Goal: Task Accomplishment & Management: Use online tool/utility

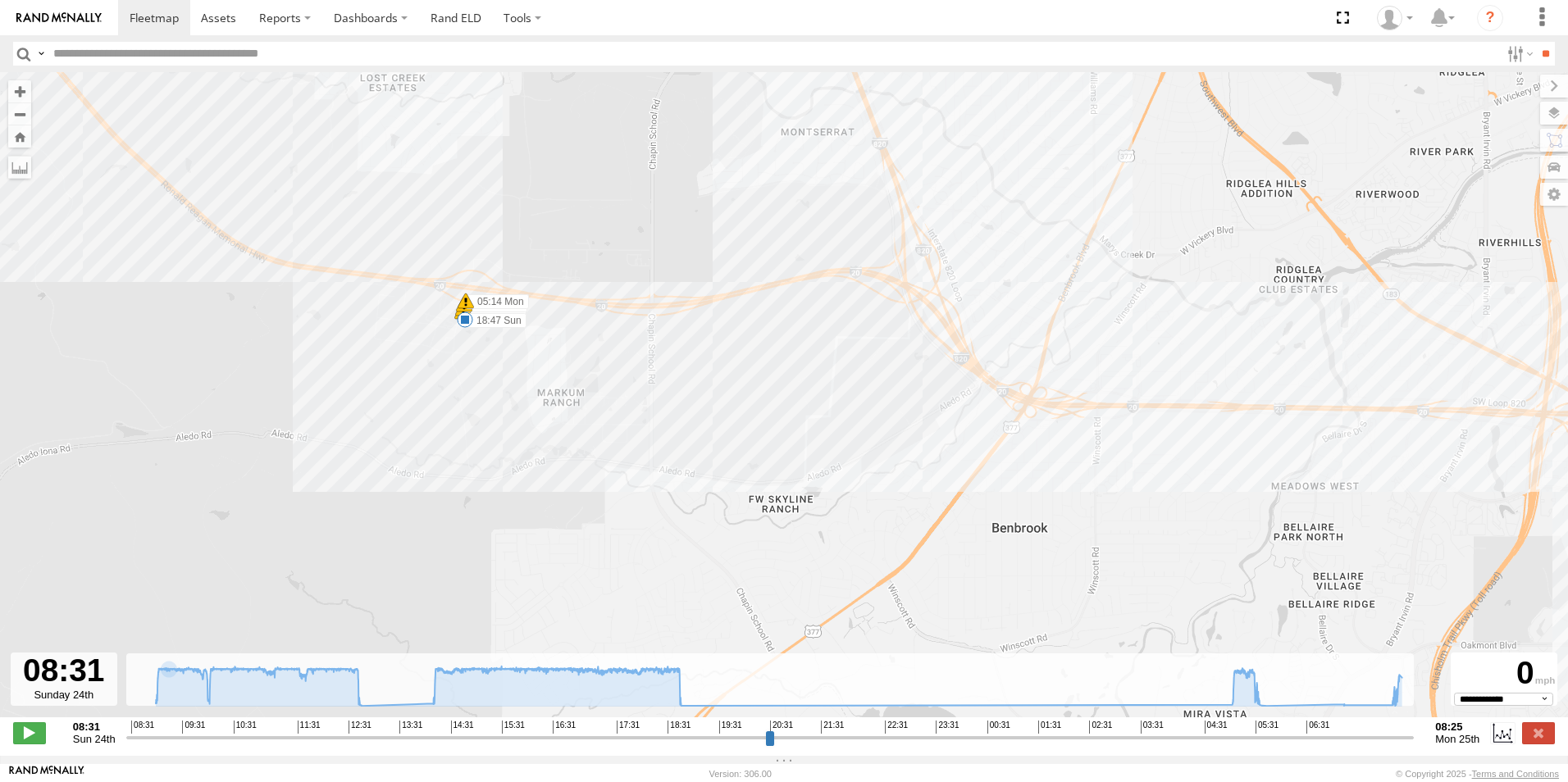
select select "**********"
click at [151, 16] on span at bounding box center [154, 18] width 49 height 16
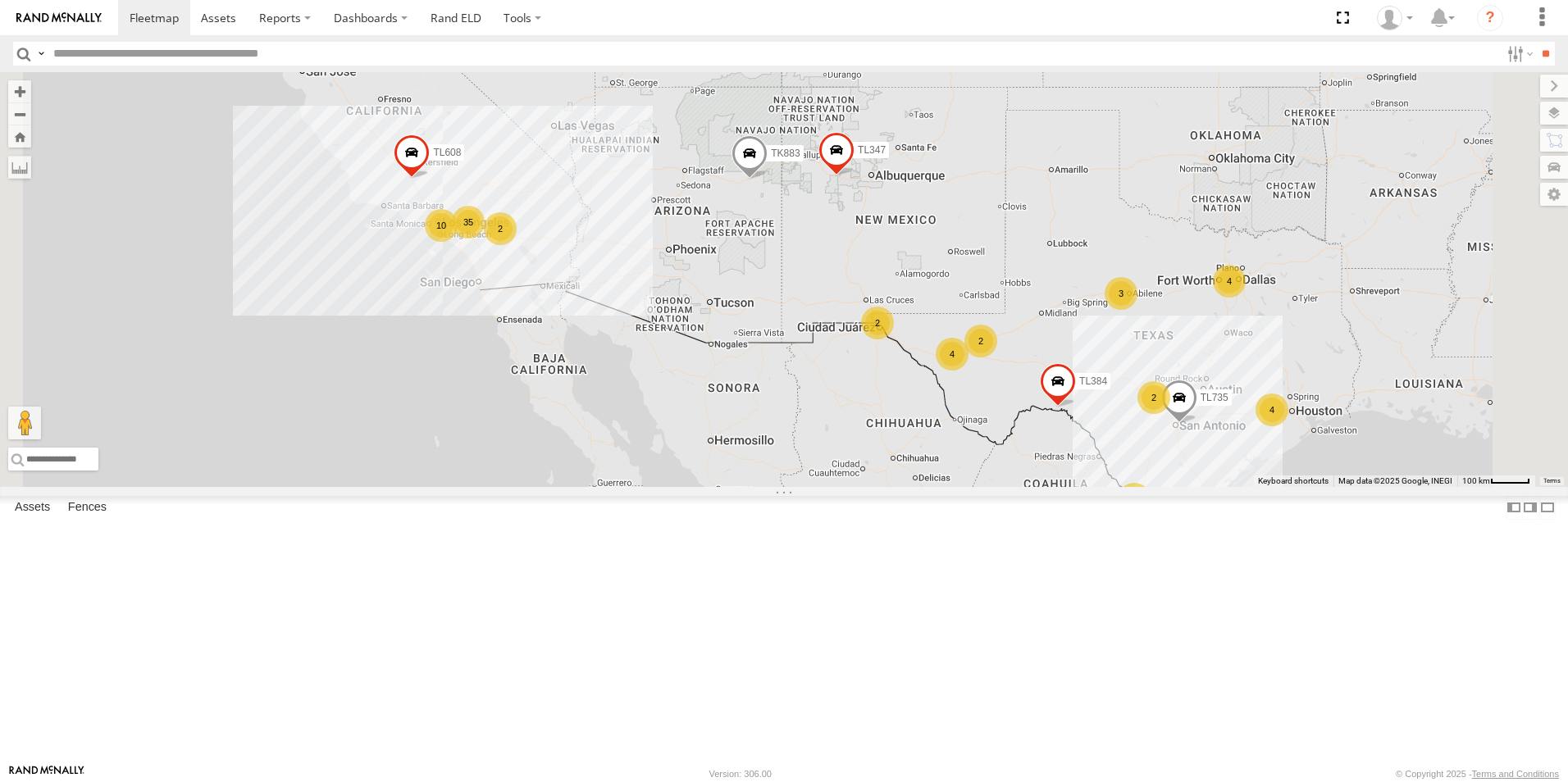
click at [1137, 309] on div "3" at bounding box center [1120, 293] width 33 height 33
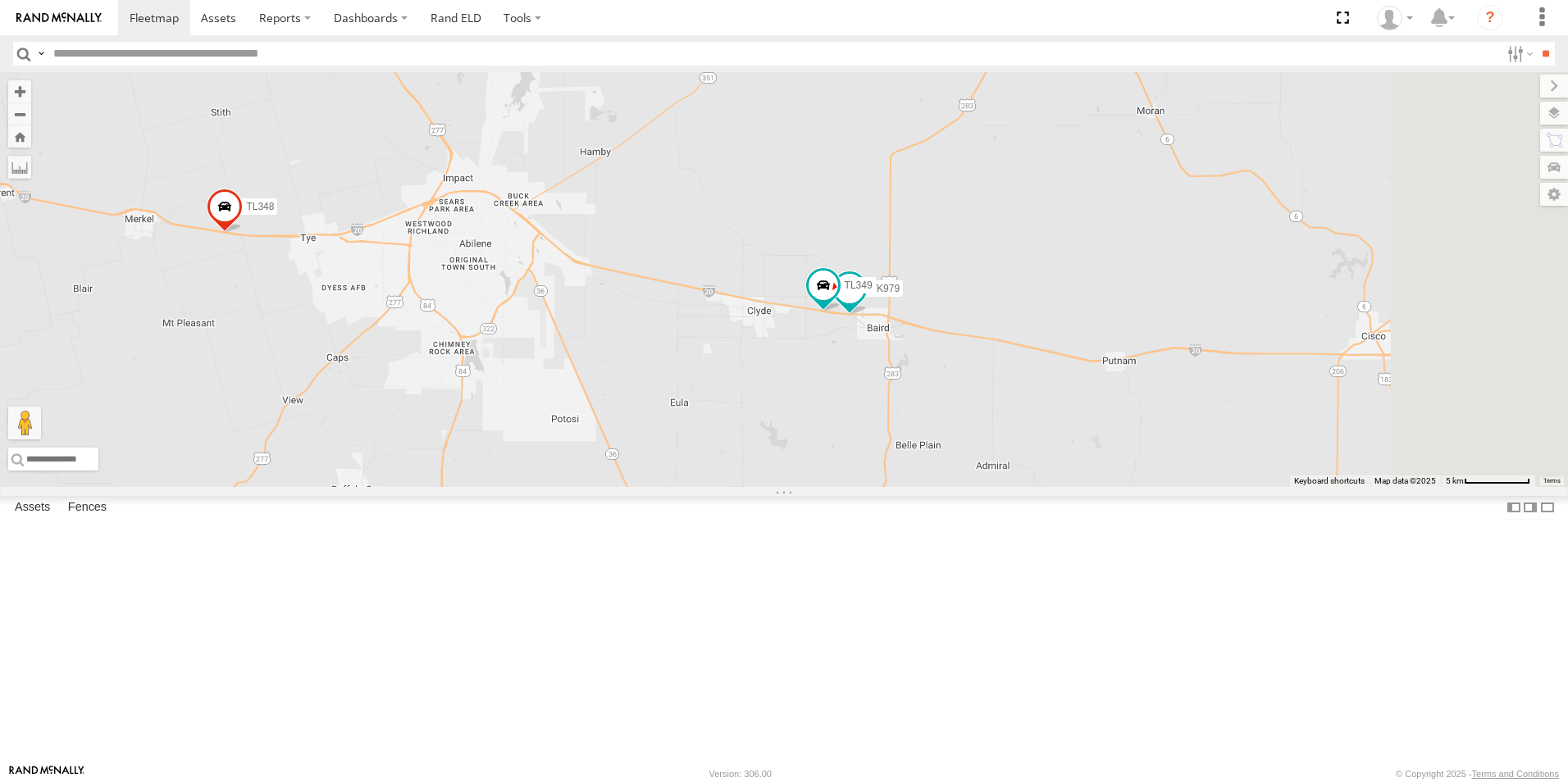
drag, startPoint x: 1299, startPoint y: 187, endPoint x: 1047, endPoint y: 180, distance: 252.1
click at [1047, 180] on div "TL384 TL845 TL735 TL347 TL608 TK883 TL348 TK979 TL349" at bounding box center [784, 279] width 1568 height 415
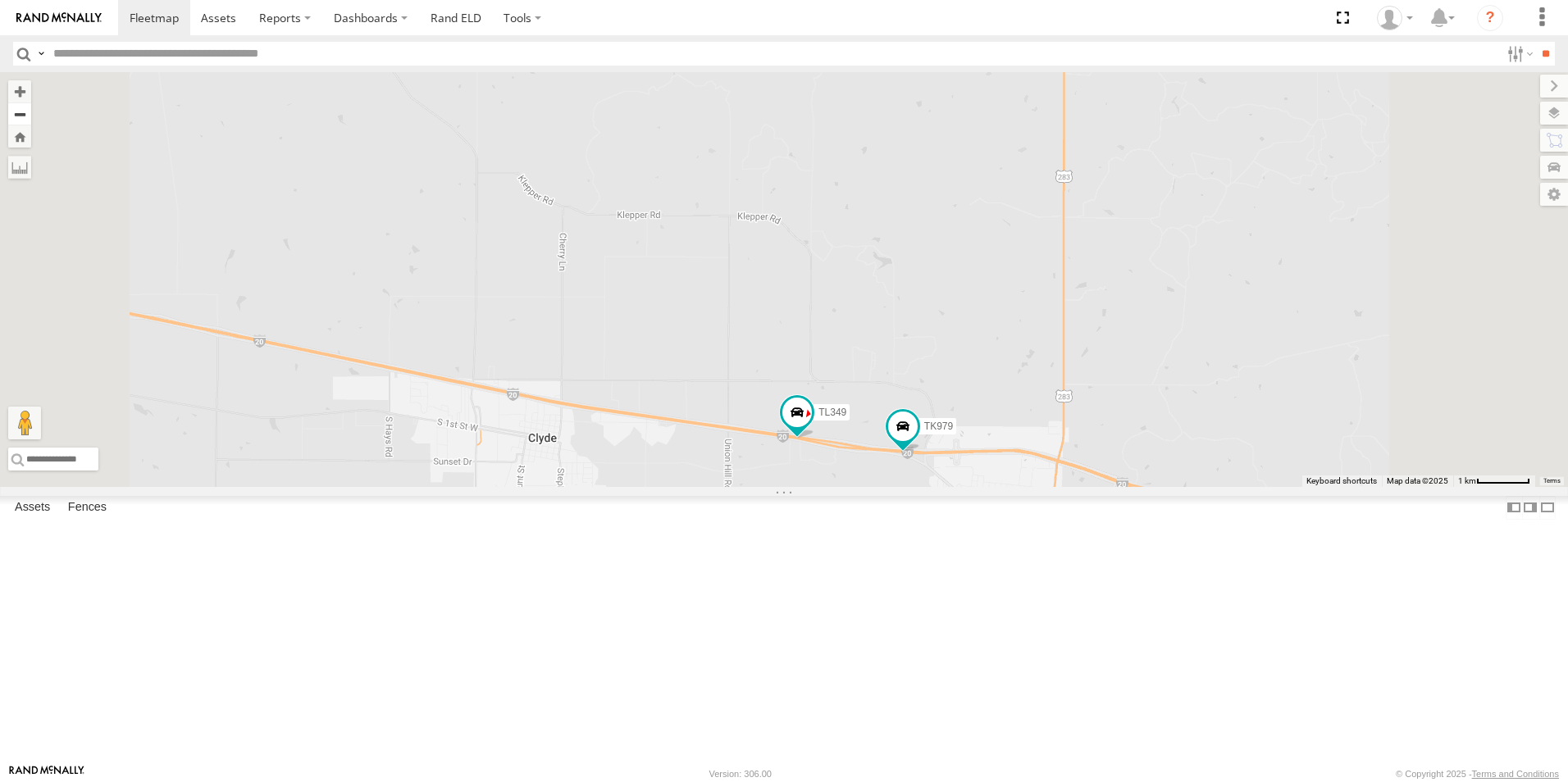
click at [31, 113] on button "Zoom out" at bounding box center [19, 114] width 23 height 23
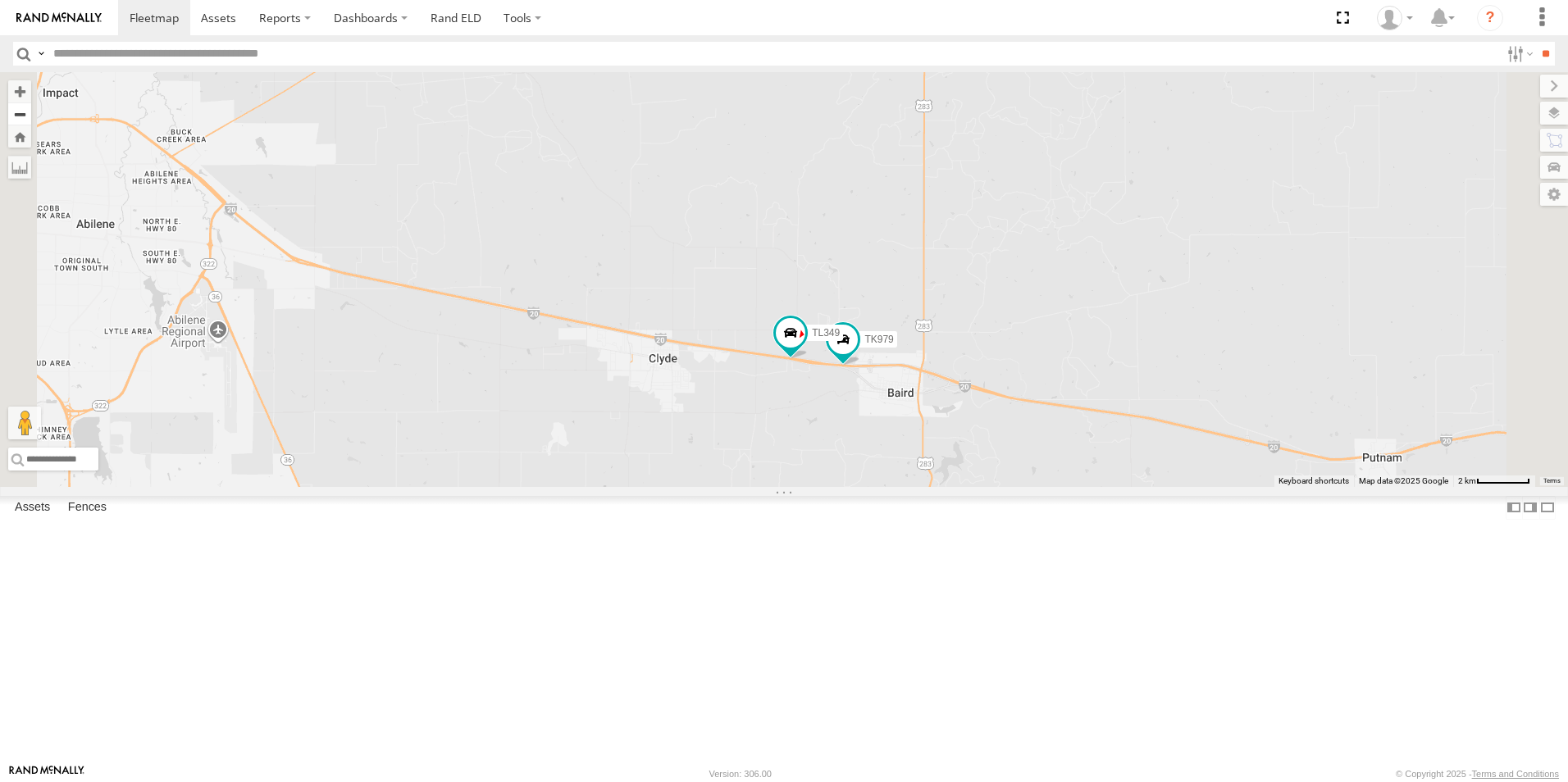
click at [31, 113] on button "Zoom out" at bounding box center [19, 114] width 23 height 23
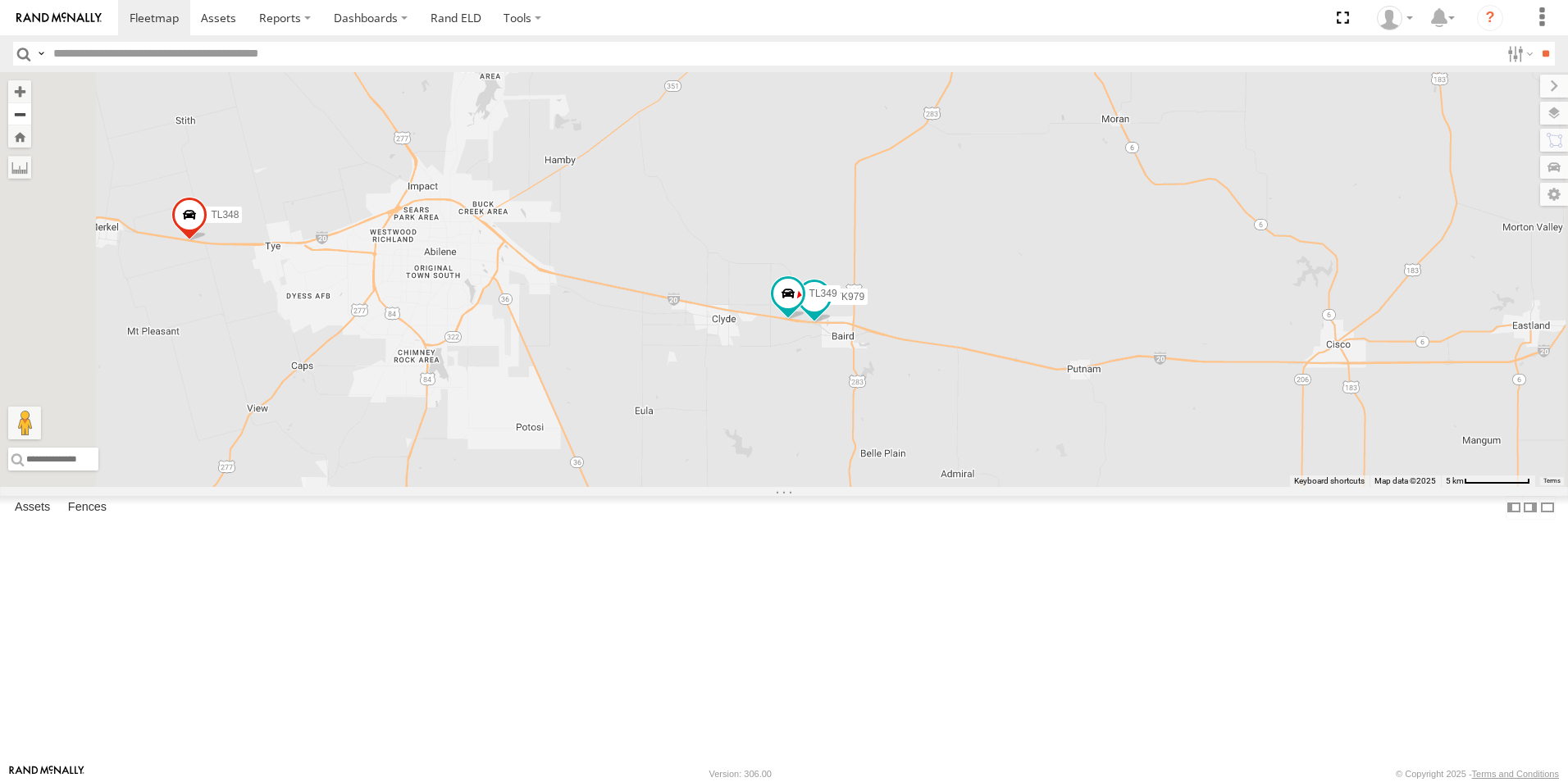
click at [31, 113] on button "Zoom out" at bounding box center [19, 114] width 23 height 23
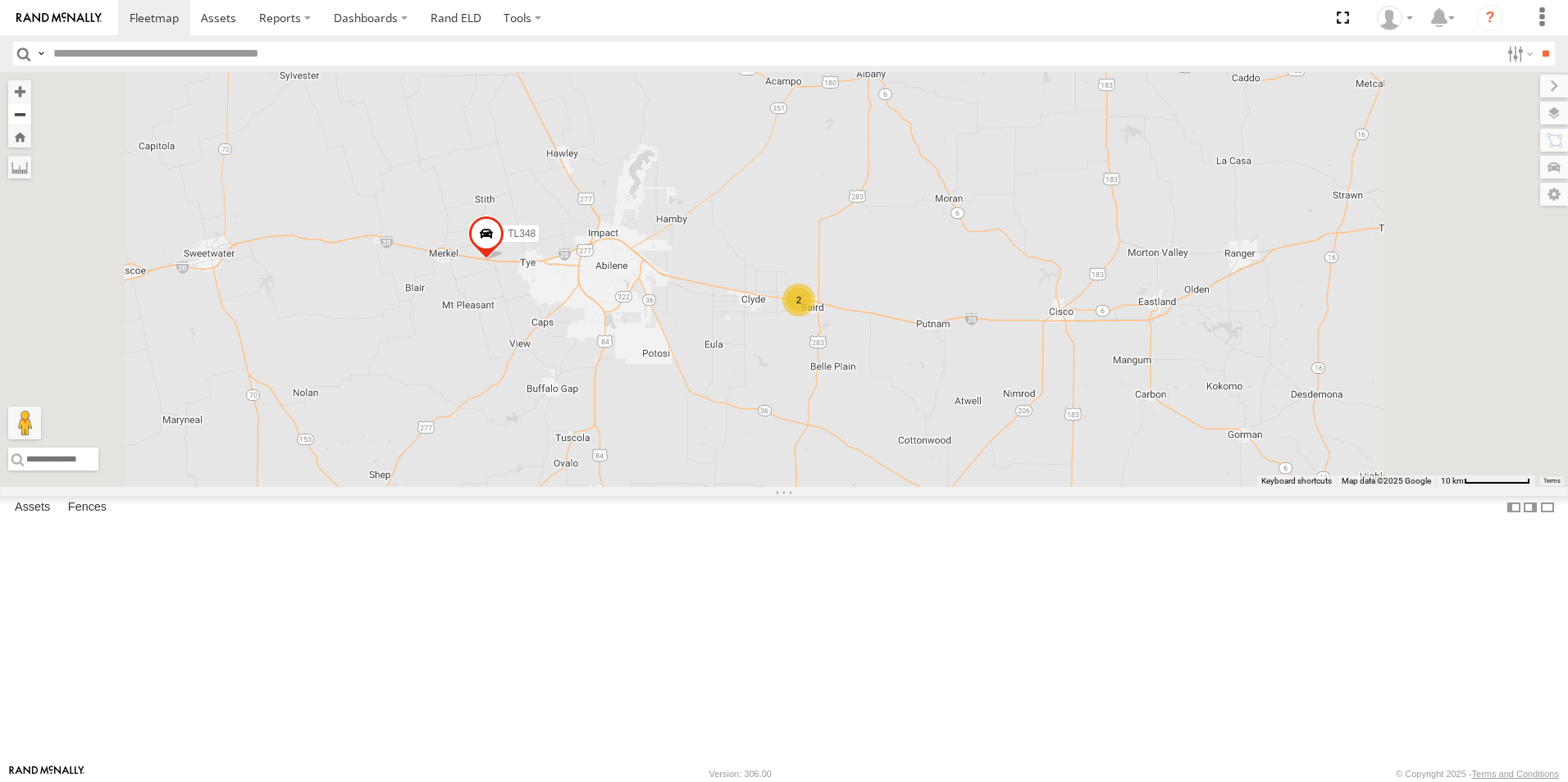
click at [31, 113] on button "Zoom out" at bounding box center [19, 114] width 23 height 23
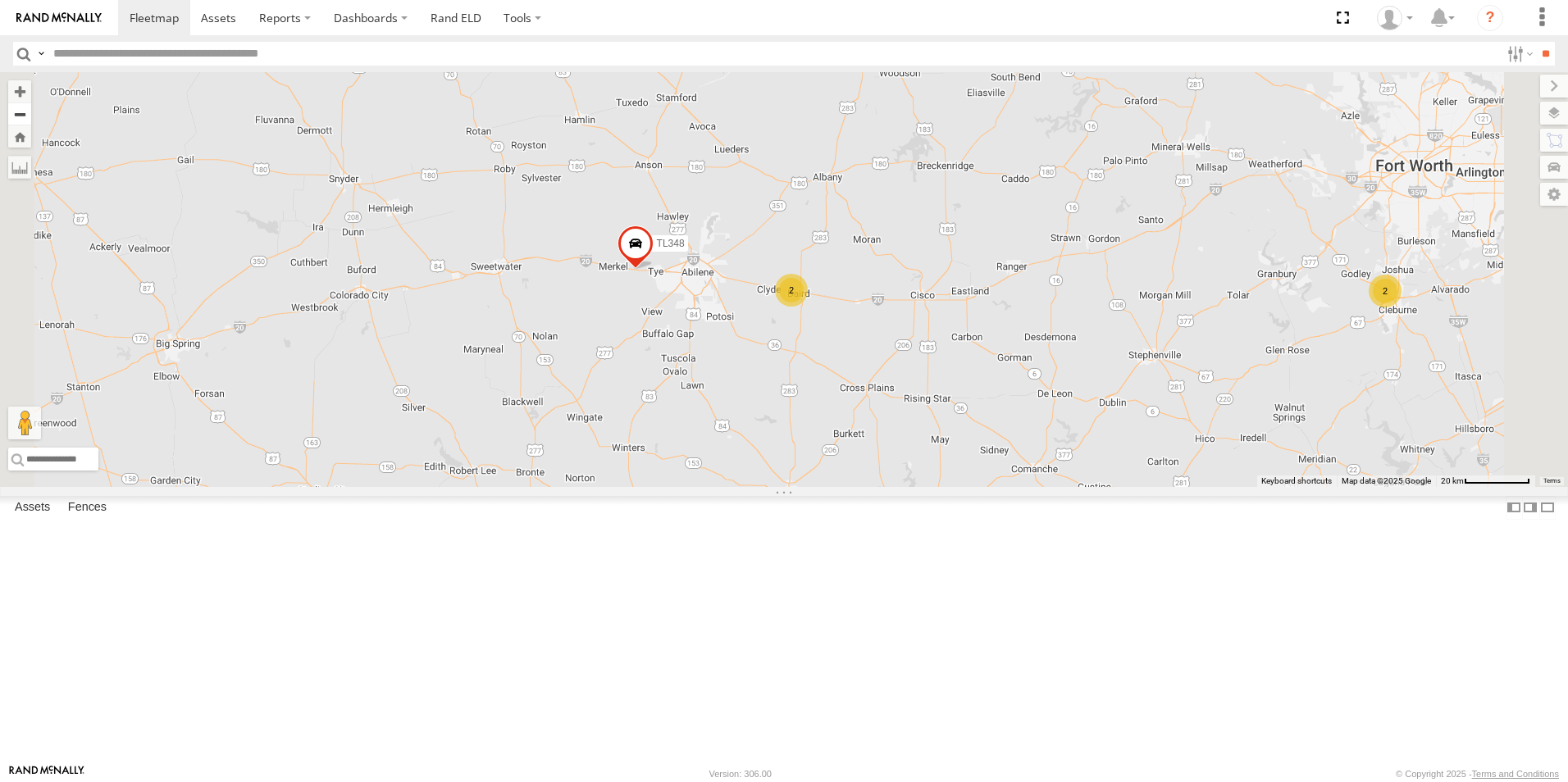
click at [31, 113] on button "Zoom out" at bounding box center [19, 114] width 23 height 23
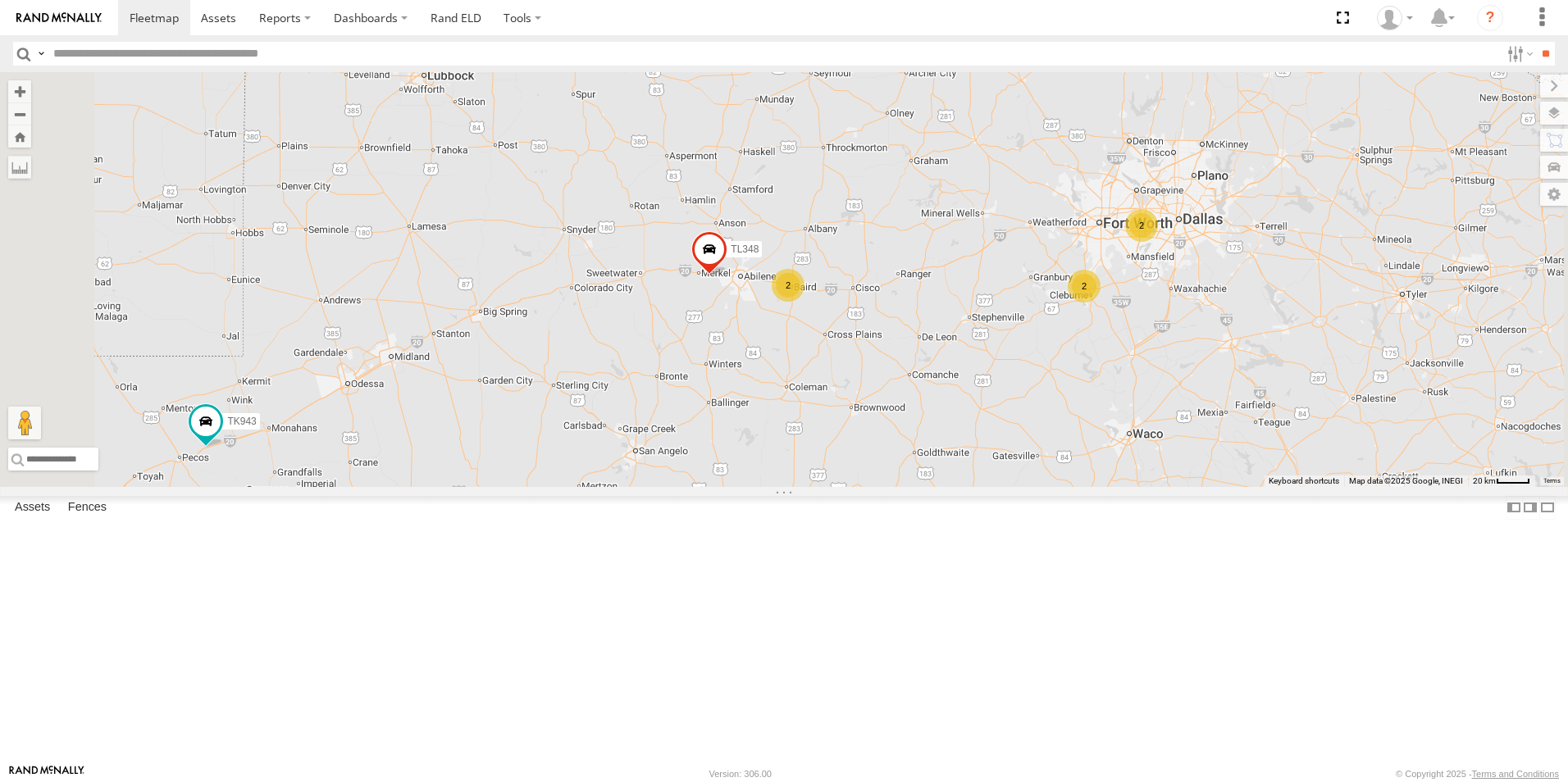
click at [804, 302] on div "2" at bounding box center [787, 285] width 33 height 33
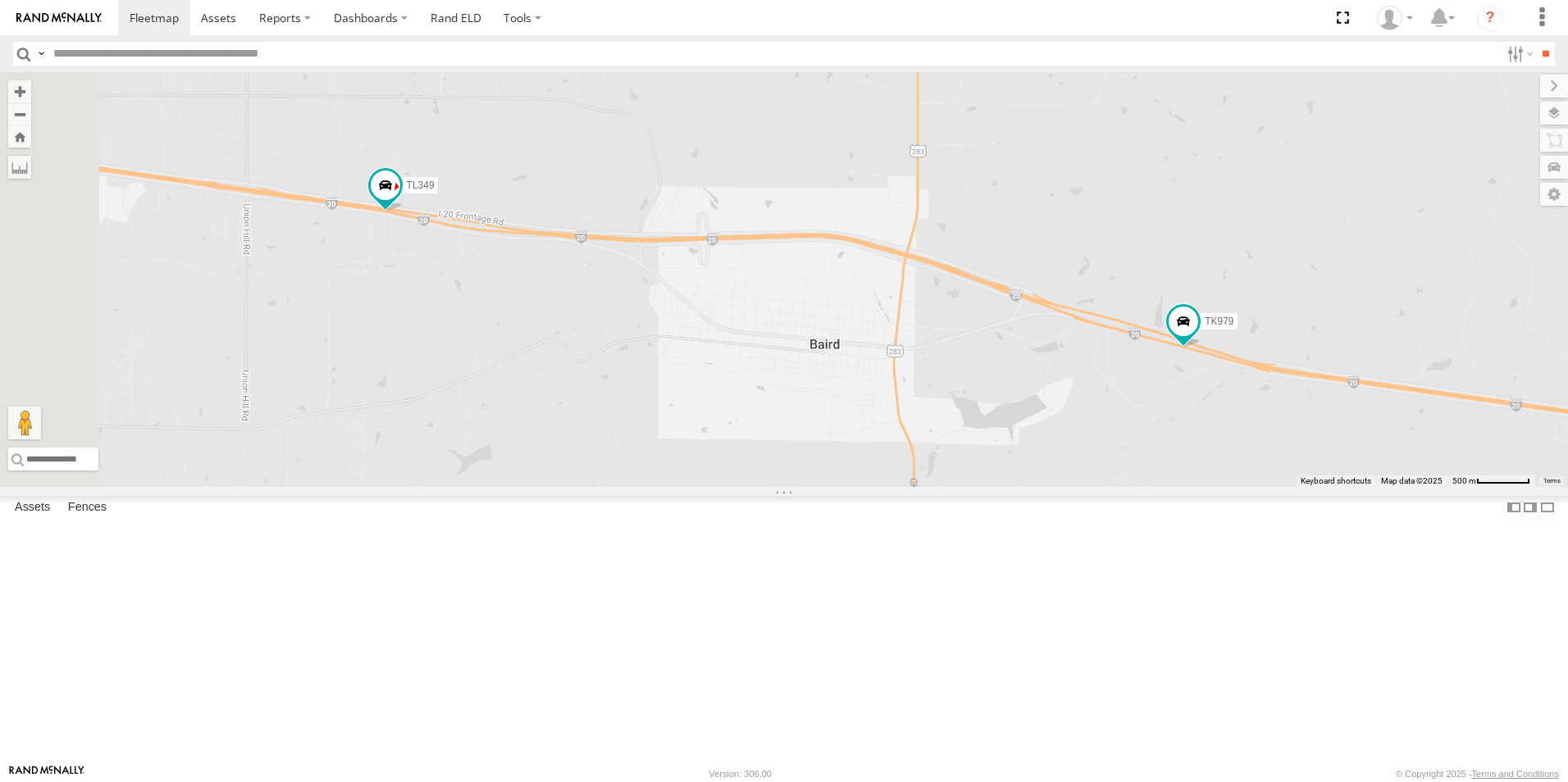
scroll to position [573, 0]
click at [0, 0] on div "TK422" at bounding box center [0, 0] width 0 height 0
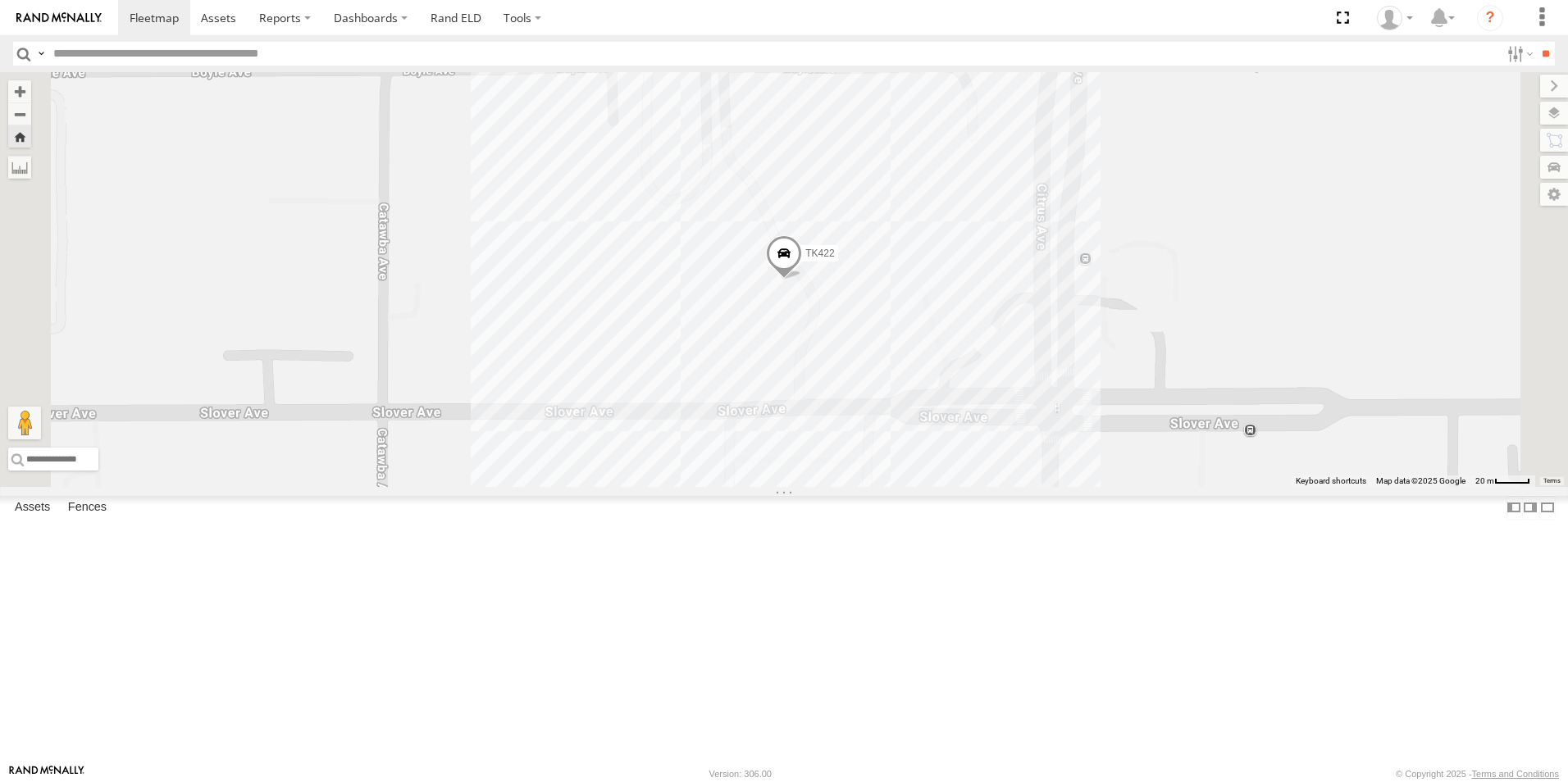
scroll to position [1135, 0]
click at [0, 0] on div "TL349 All Assets I-20 Baird 32.40574 -99.4403 Video 9916 (ELD) All Assets Flore…" at bounding box center [0, 0] width 0 height 0
click at [167, 48] on input "text" at bounding box center [773, 54] width 1453 height 24
click at [1552, 54] on input "**" at bounding box center [1545, 54] width 19 height 24
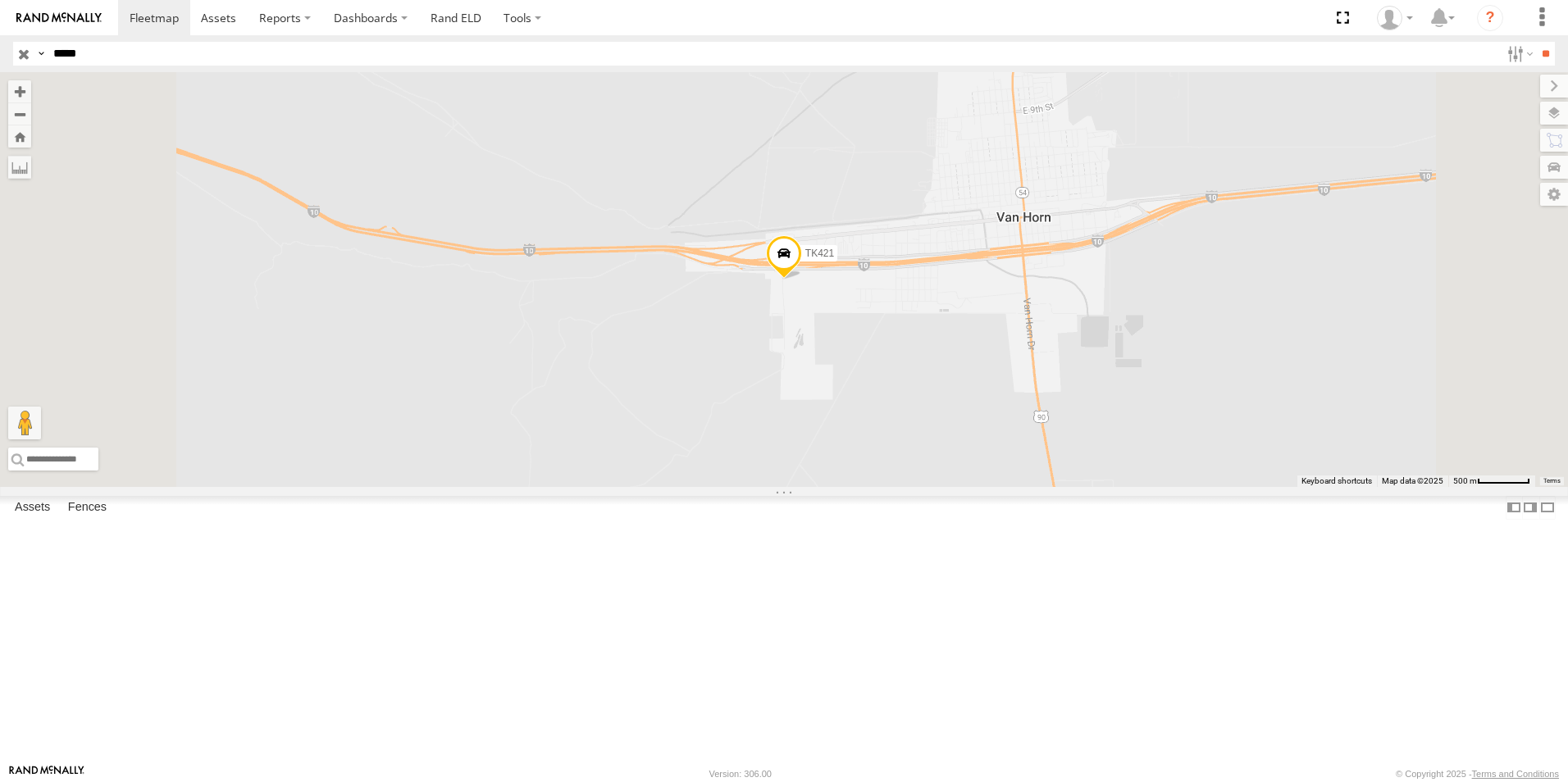
click at [0, 0] on div "TK421" at bounding box center [0, 0] width 0 height 0
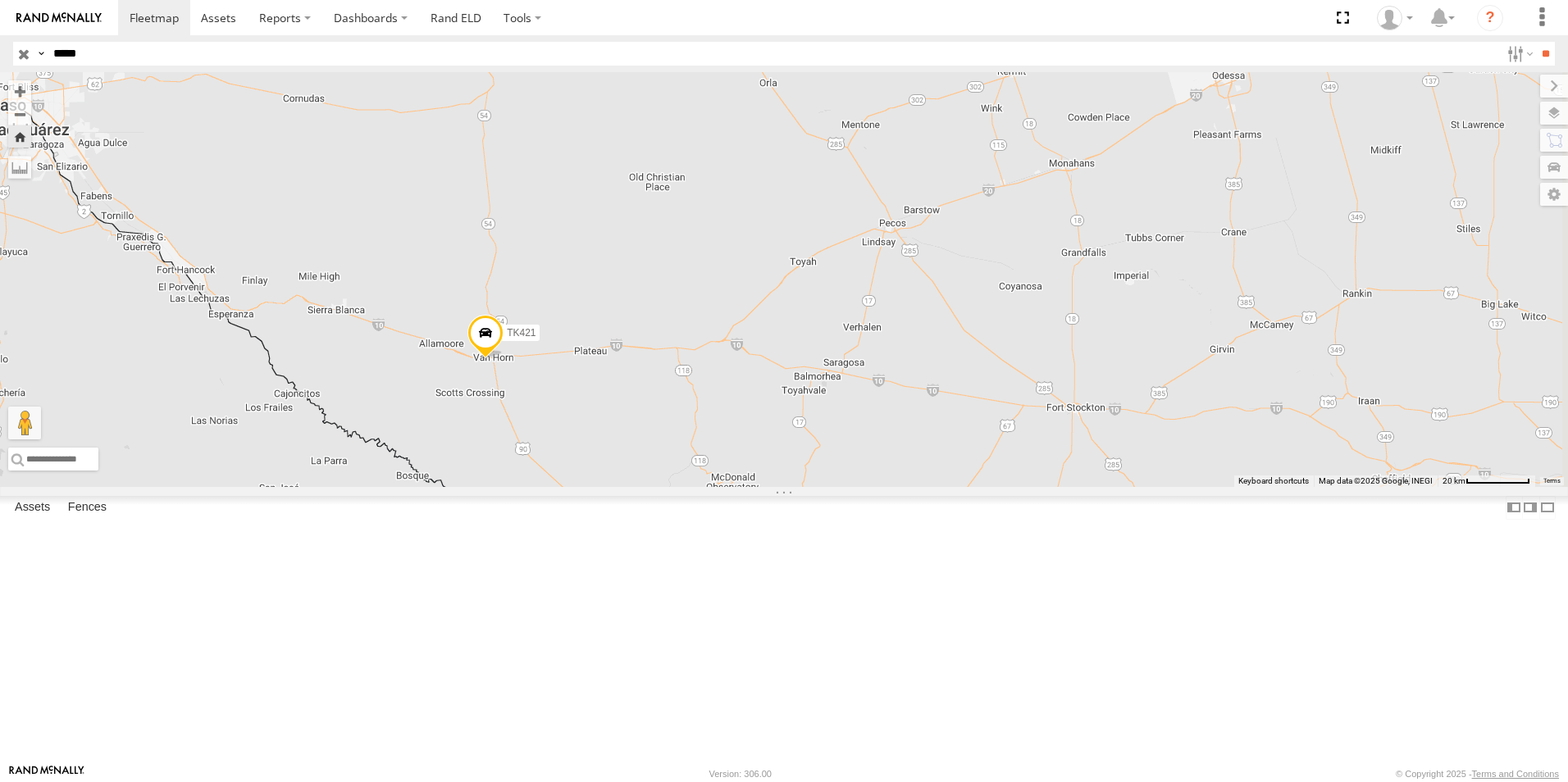
drag, startPoint x: 1053, startPoint y: 164, endPoint x: 828, endPoint y: 286, distance: 255.9
click at [828, 286] on div "TK421" at bounding box center [784, 279] width 1568 height 415
click at [504, 359] on span at bounding box center [485, 336] width 36 height 45
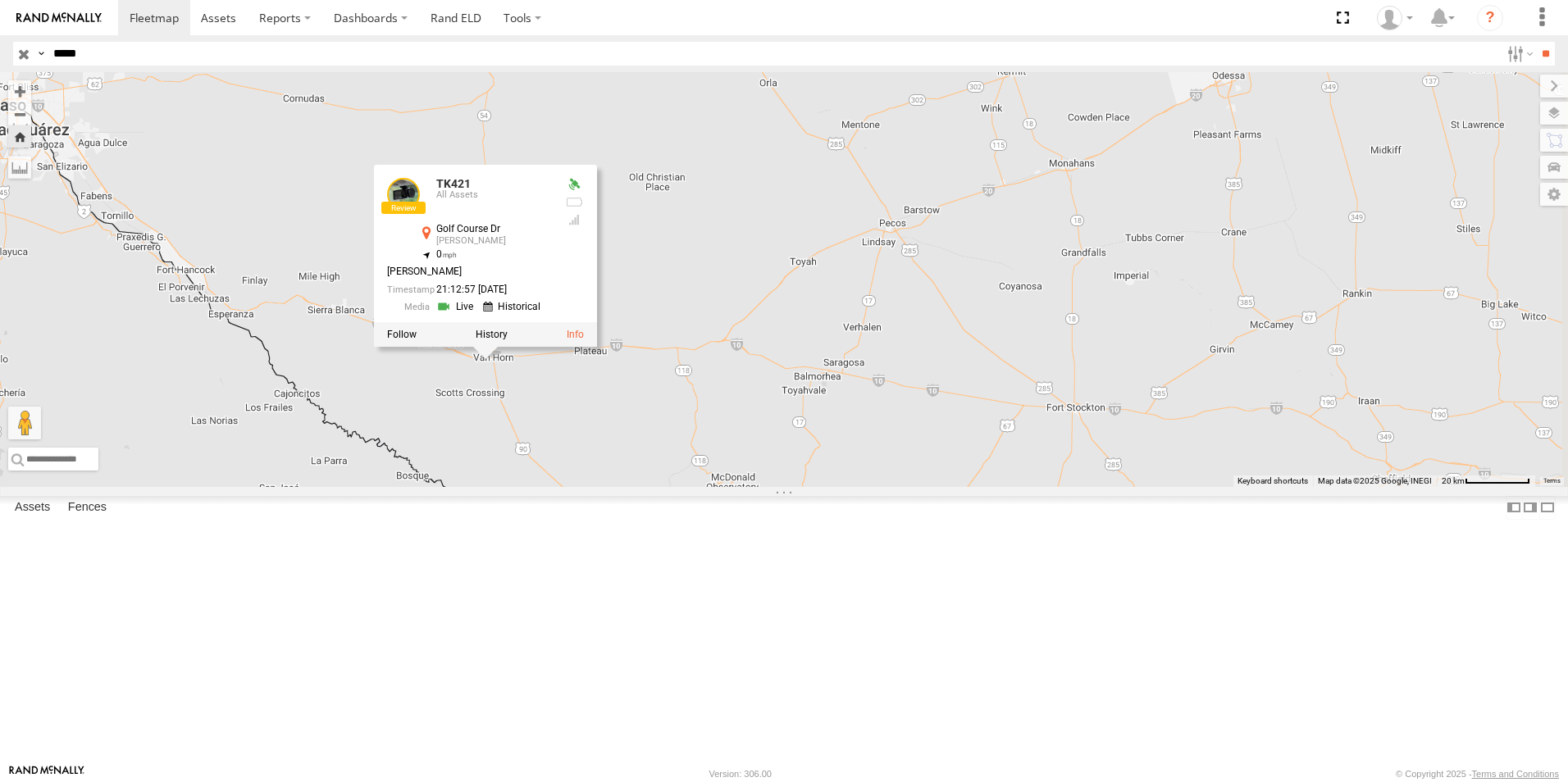
click at [98, 61] on input "*****" at bounding box center [773, 54] width 1453 height 24
type input "******"
click at [1544, 56] on input "**" at bounding box center [1545, 54] width 19 height 24
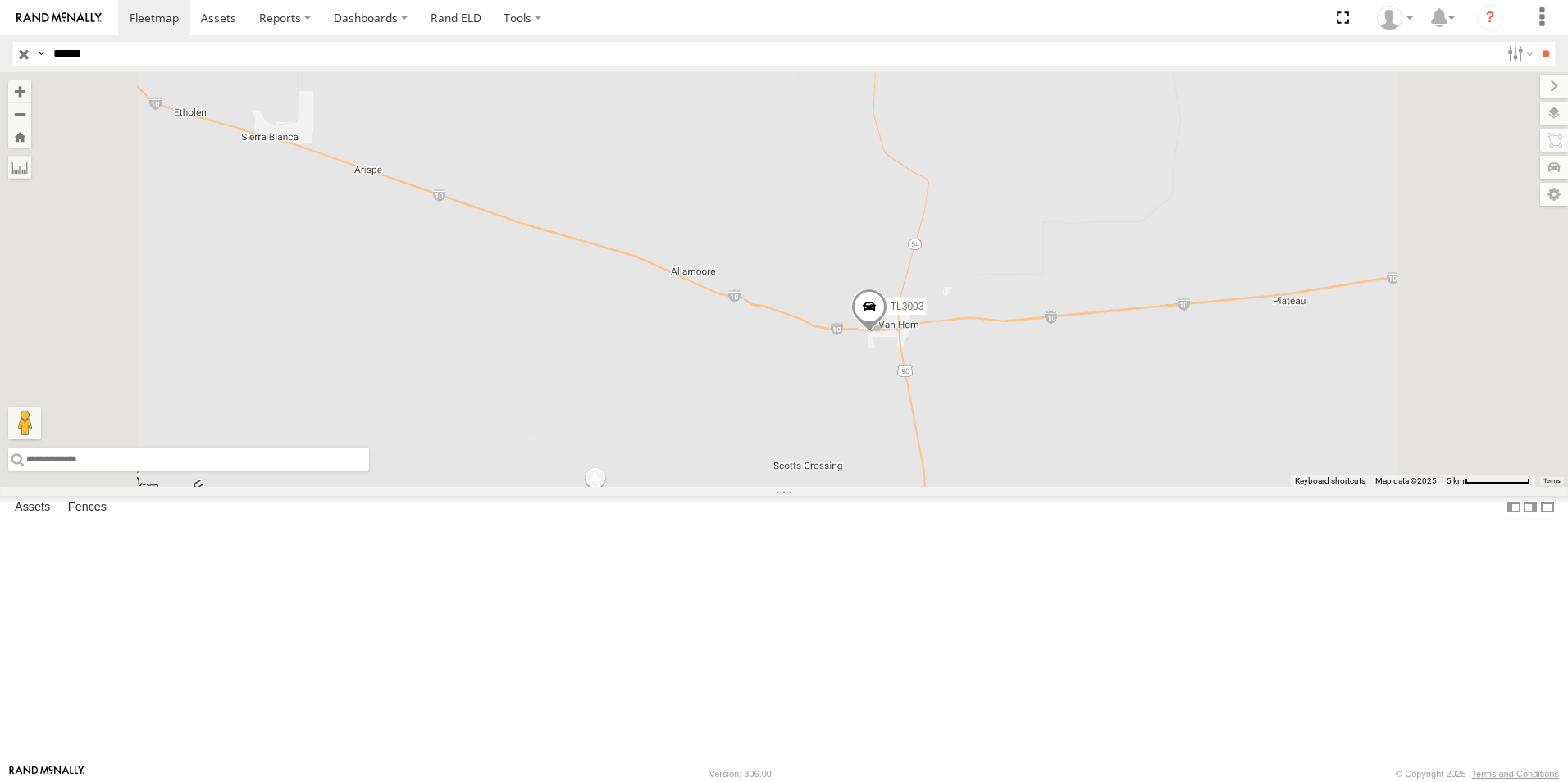
click at [369, 471] on input "text" at bounding box center [188, 458] width 361 height 23
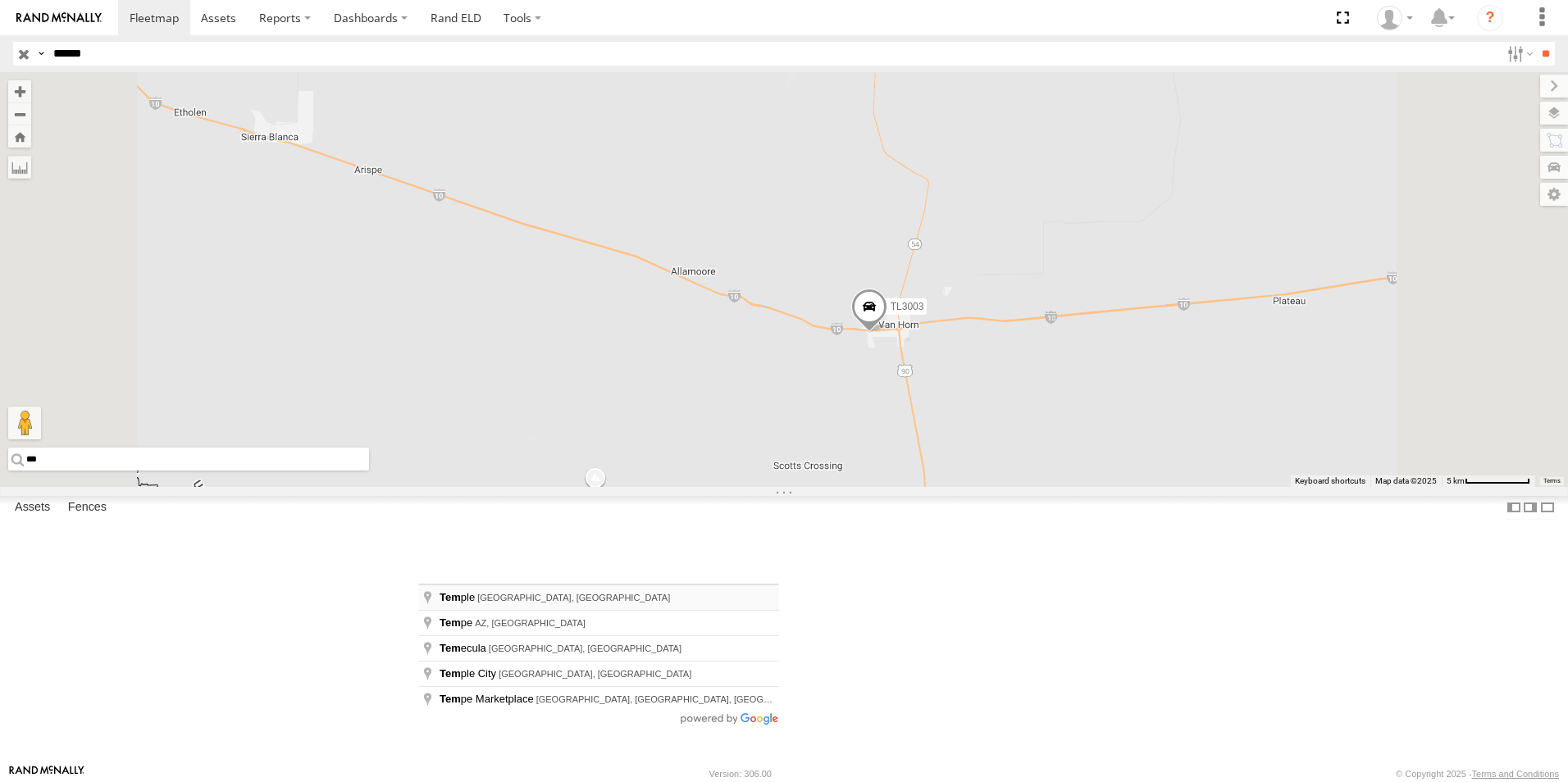
type input "**********"
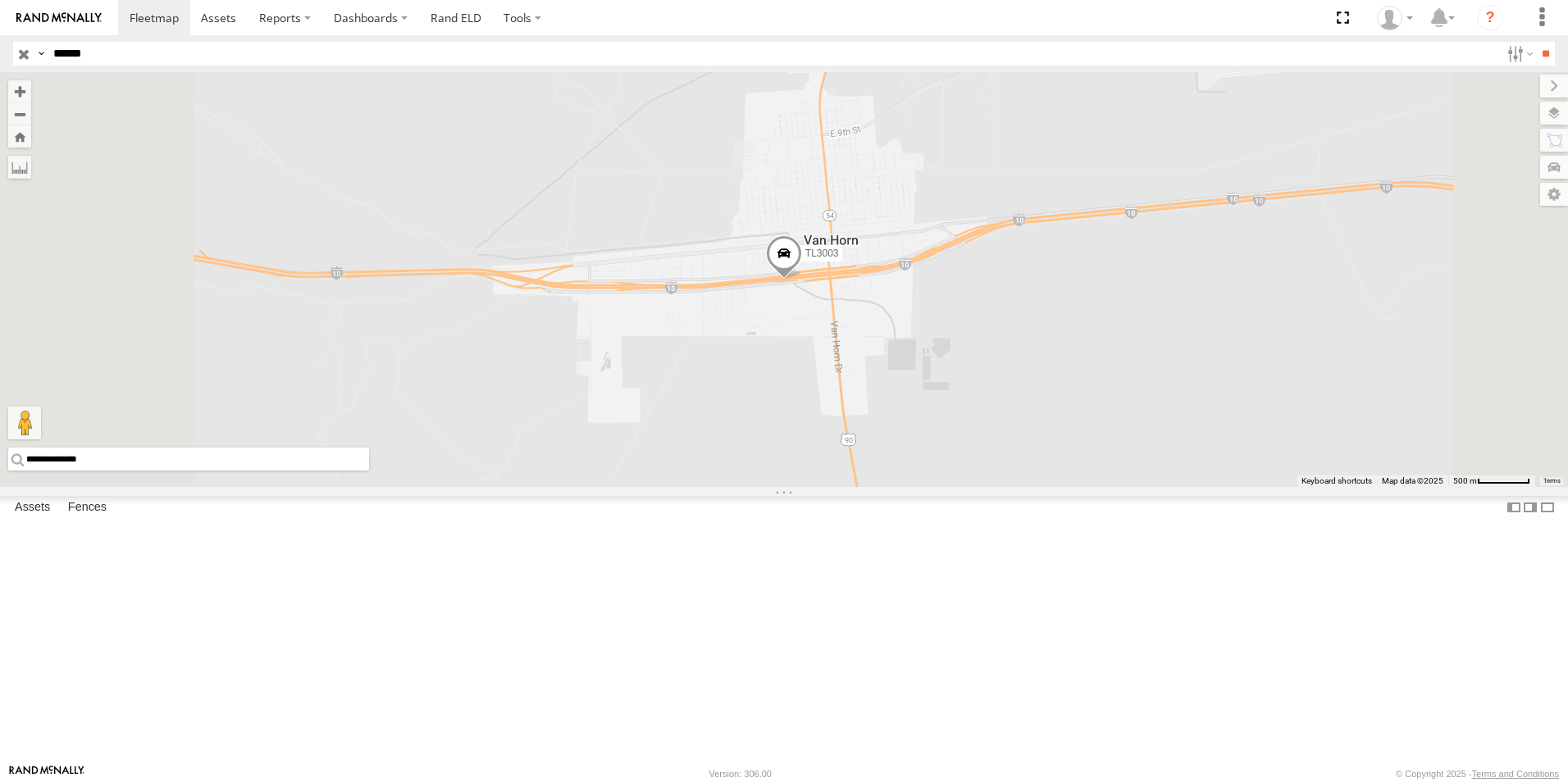
click at [19, 49] on input "button" at bounding box center [24, 54] width 21 height 24
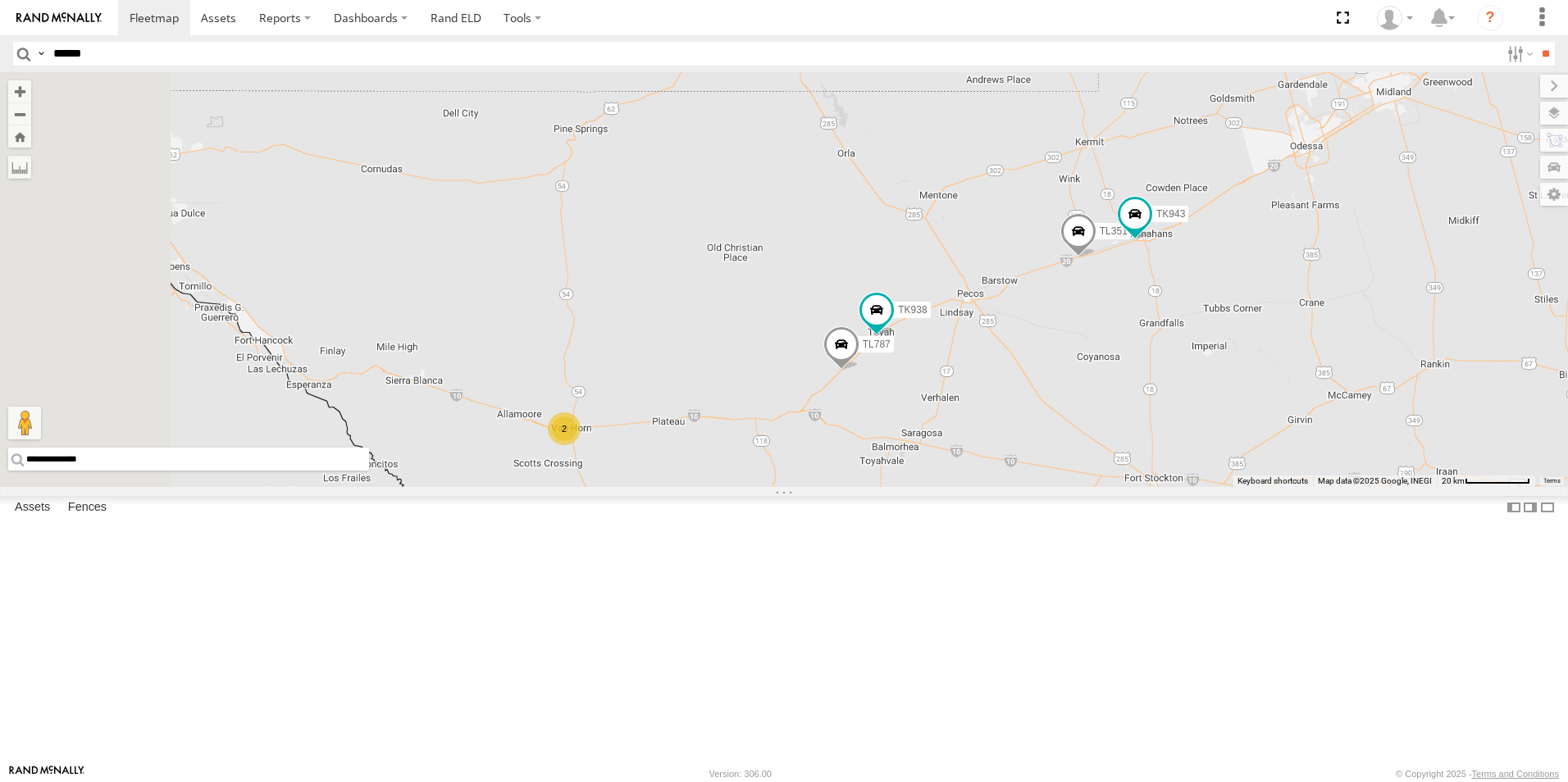
drag, startPoint x: 799, startPoint y: 666, endPoint x: 1037, endPoint y: 655, distance: 238.3
click at [1037, 487] on div "TL384 TL348 TL845 TL347 TL608 TK883 TK979 TL349 TL102 TL735 TL787 TL351 TK943 T…" at bounding box center [784, 279] width 1568 height 415
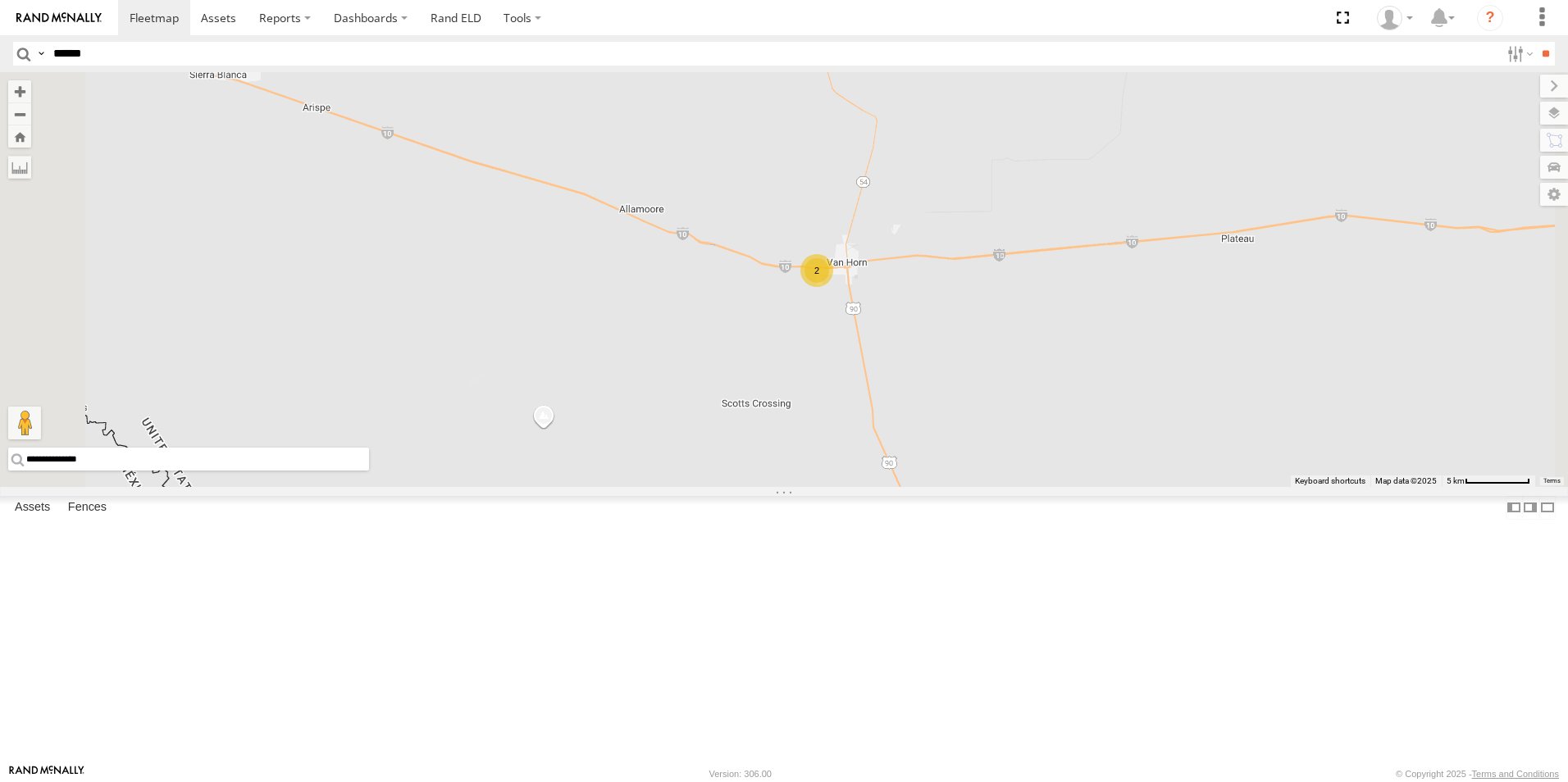
click at [833, 287] on div "2" at bounding box center [816, 270] width 33 height 33
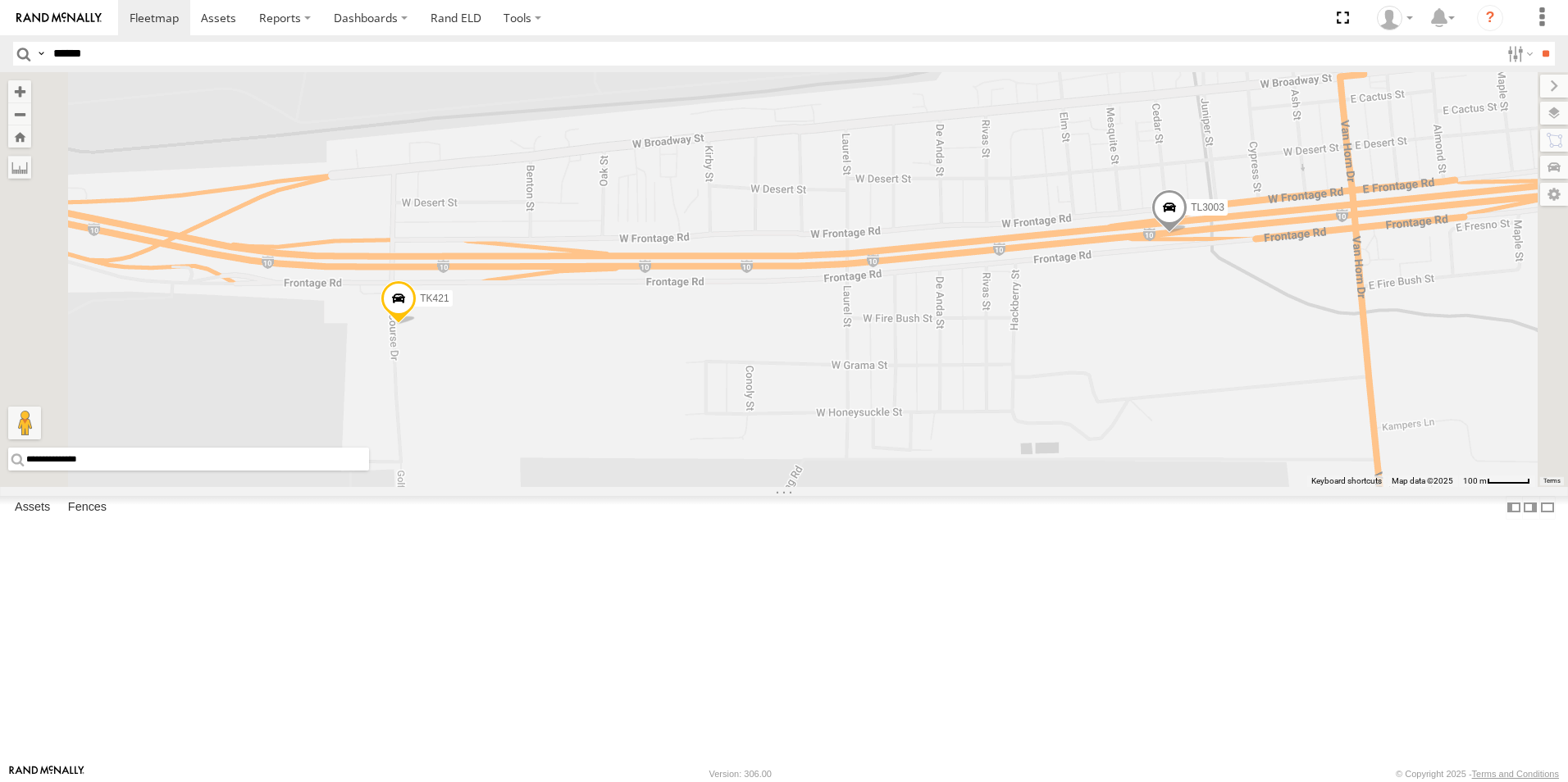
drag, startPoint x: 781, startPoint y: 515, endPoint x: 1002, endPoint y: 517, distance: 221.0
click at [1002, 487] on div "TL384 TL348 TL845 TL347 TL608 TK883 TK979 TL349 TL102 TL735 TL787 TL351 TK943 T…" at bounding box center [784, 279] width 1568 height 415
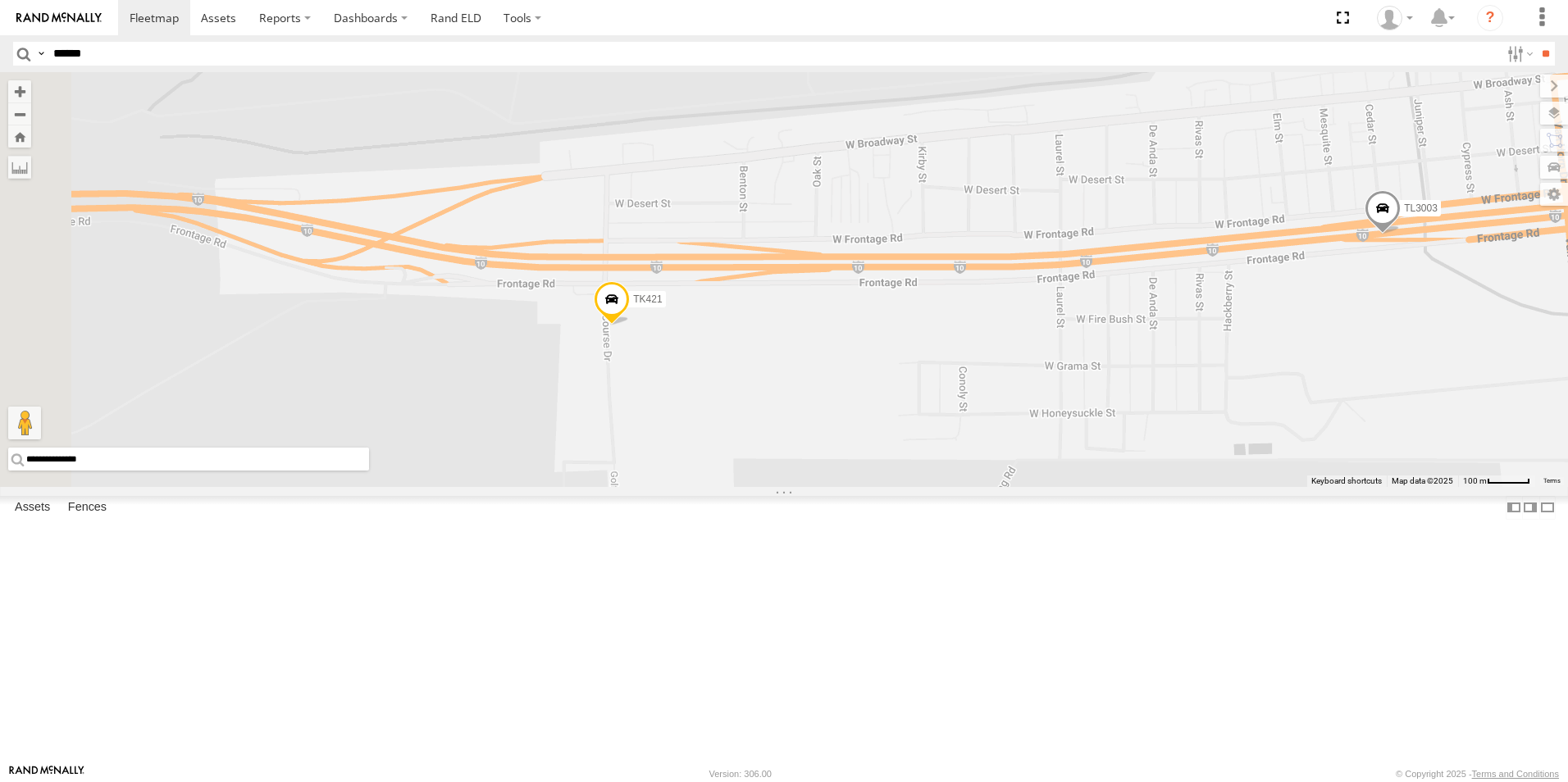
click at [630, 326] on span at bounding box center [612, 304] width 36 height 45
